Goal: Task Accomplishment & Management: Manage account settings

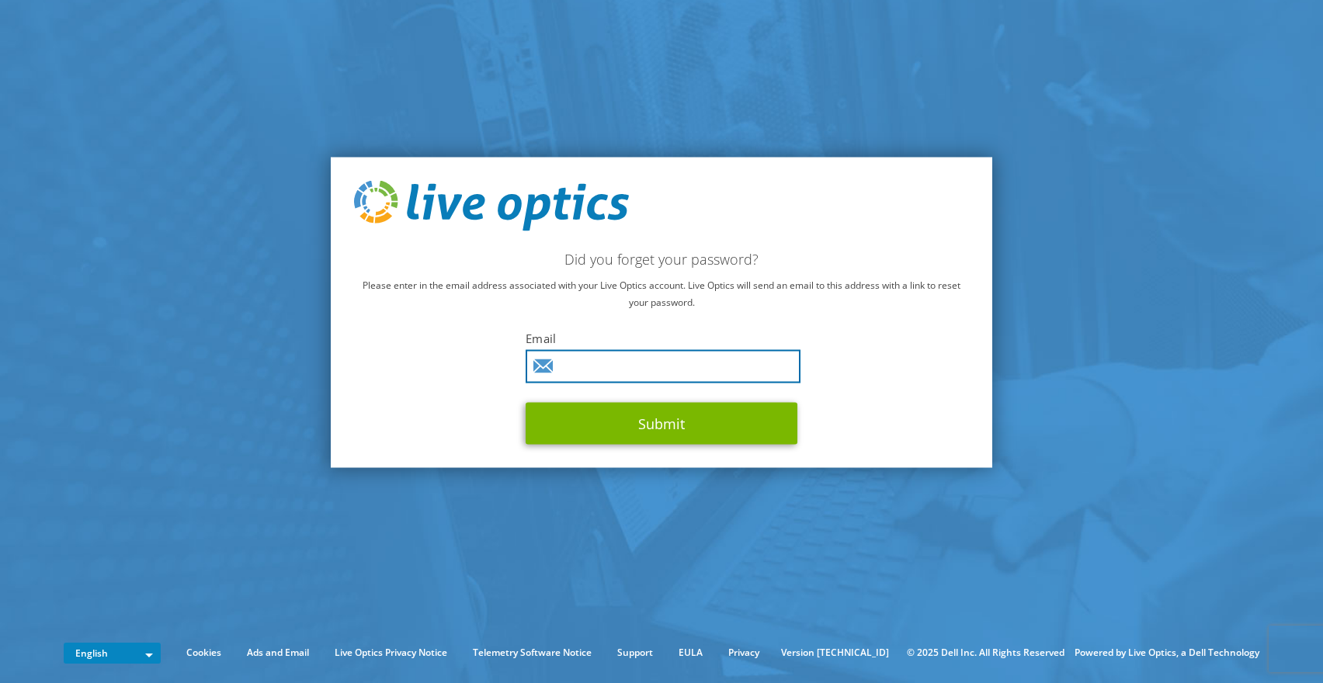
click at [614, 372] on input "text" at bounding box center [663, 366] width 275 height 33
click at [617, 361] on input "text" at bounding box center [663, 366] width 275 height 33
type input "[PERSON_NAME][EMAIL_ADDRESS][PERSON_NAME][DOMAIN_NAME]"
click at [526, 403] on button "Submit" at bounding box center [662, 424] width 272 height 42
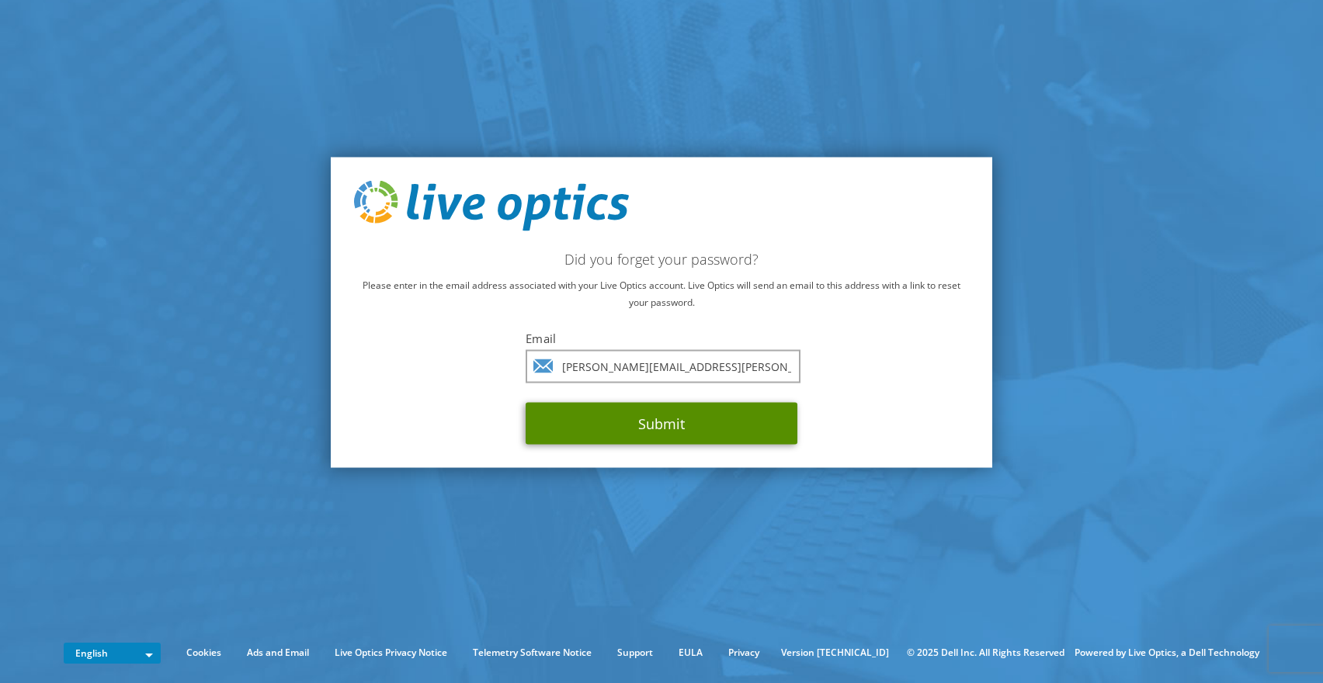
click at [616, 422] on button "Submit" at bounding box center [662, 424] width 272 height 42
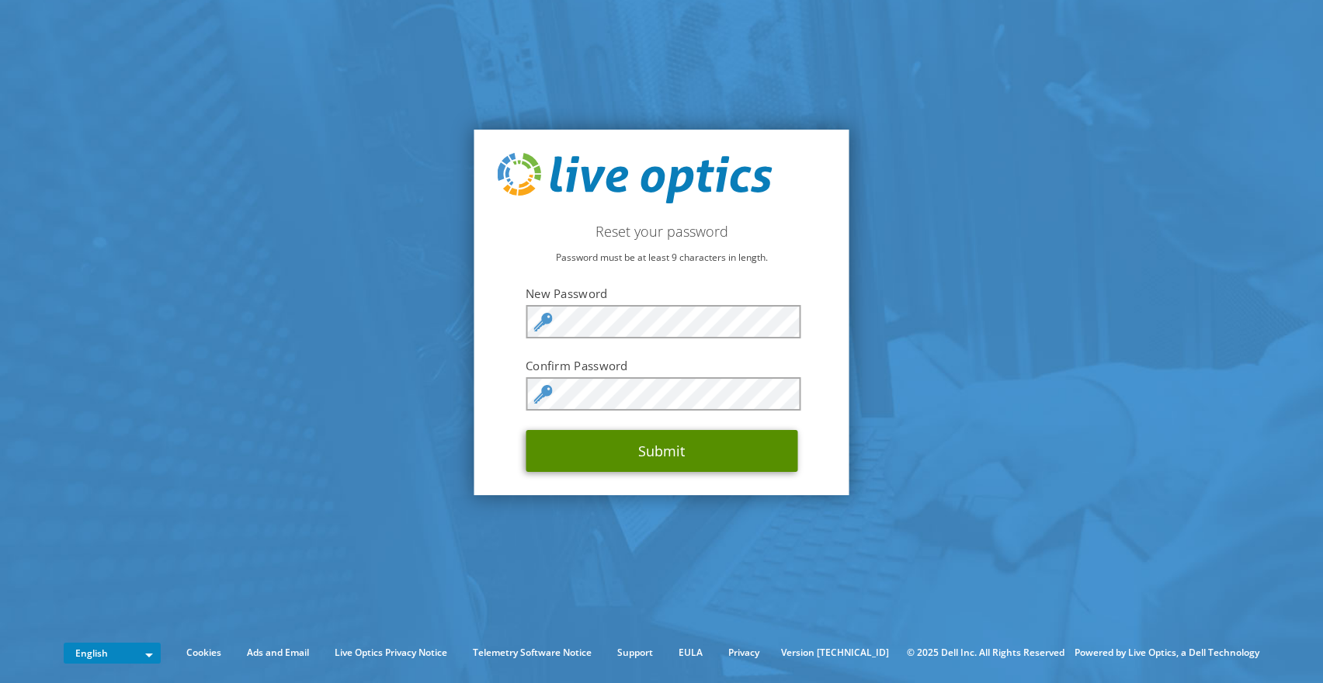
click at [664, 454] on button "Submit" at bounding box center [662, 451] width 272 height 42
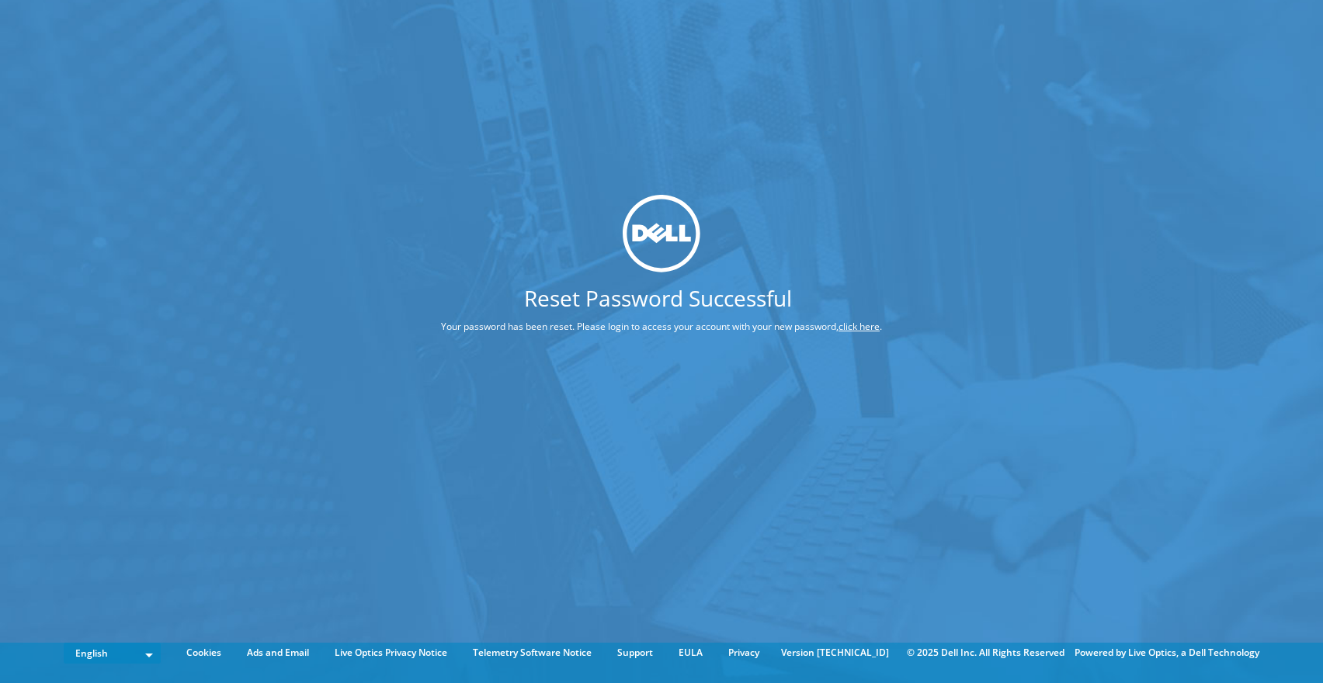
click at [867, 327] on link "click here" at bounding box center [859, 326] width 41 height 13
